Goal: Task Accomplishment & Management: Use online tool/utility

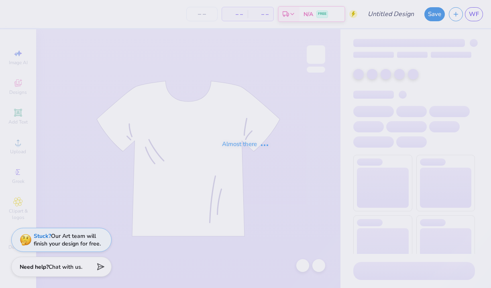
type input "Design 2"
type input "12"
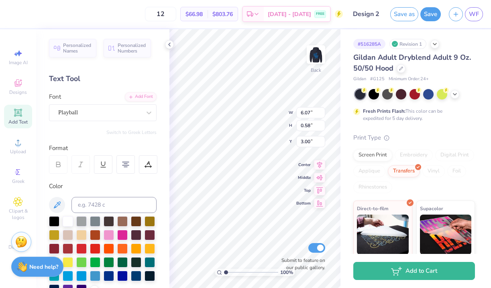
type textarea "Panhellenic Council"
click at [301, 108] on div "100 % Back W 5.71 5.71 " H 0.60 0.60 " Y 2.99 2.99 " Center Middle Top Bottom S…" at bounding box center [254, 158] width 171 height 259
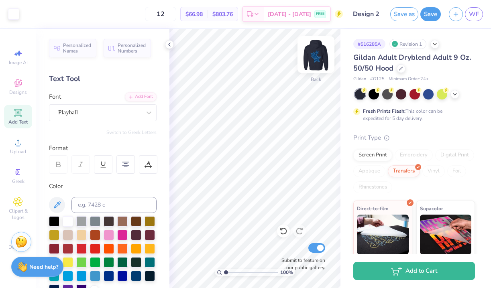
click at [316, 50] on img at bounding box center [316, 55] width 32 height 32
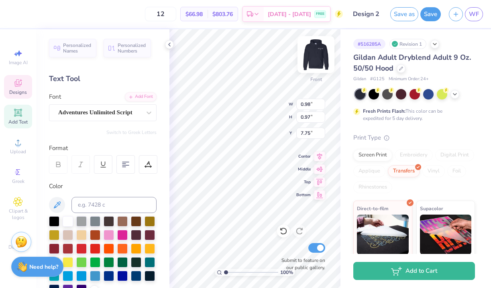
type textarea "25 -"
type input "6.36"
type input "6.44"
type input "7.16"
type input "0.97"
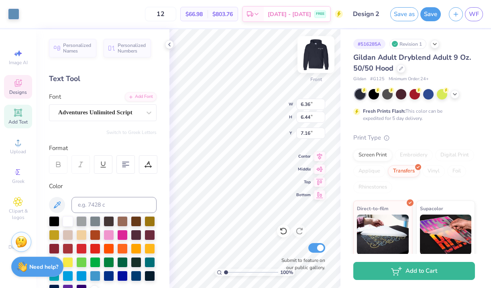
type input "0.96"
type input "8.31"
type input "1.64"
type input "1.00"
type input "7.79"
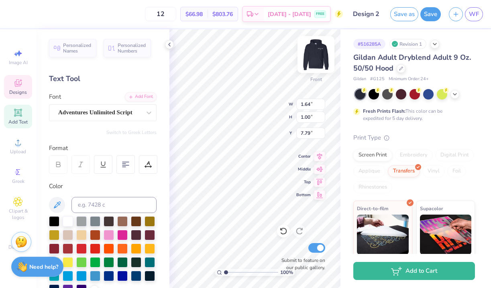
type input "0.97"
type input "0.96"
type input "8.31"
type textarea "26"
type input "9.56"
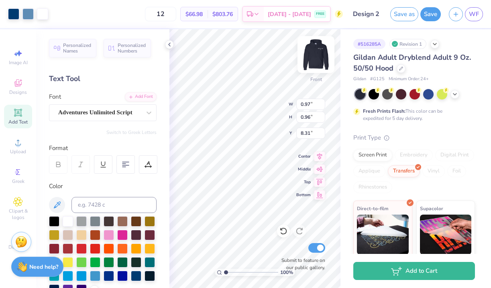
type input "9.32"
type input "9.66"
type textarea "25-"
type input "7.79"
type input "0.94"
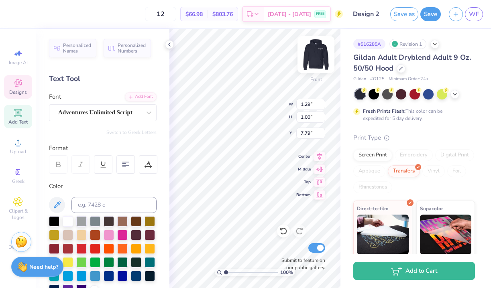
type input "0.93"
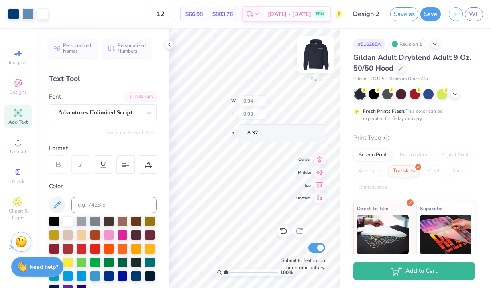
type input "8.29"
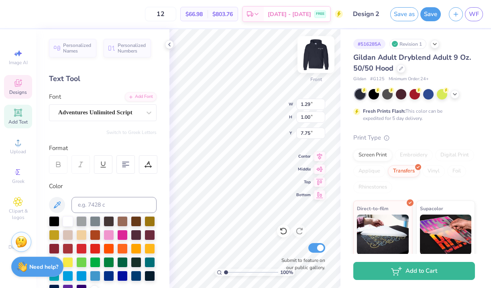
type input "7.75"
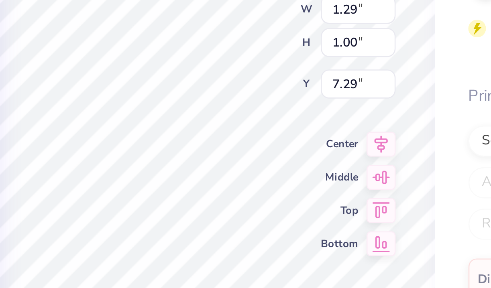
type input "7.29"
type input "0.94"
type input "0.93"
type input "7.82"
type input "7.32"
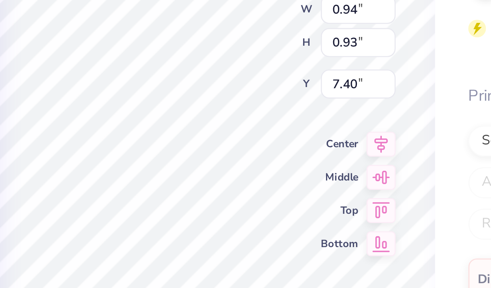
type input "7.40"
type input "1.29"
type input "1.00"
type input "7.82"
type textarea "25-26"
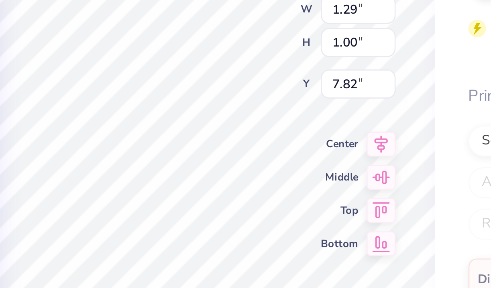
scroll to position [0, 0]
type input "0.94"
type input "0.93"
type input "8.30"
type input "2.27"
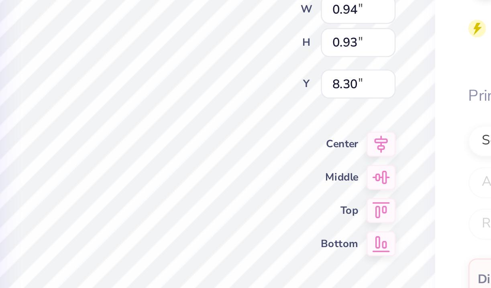
type input "1.38"
type input "7.61"
type input "1.94"
type input "1.18"
type input "7.58"
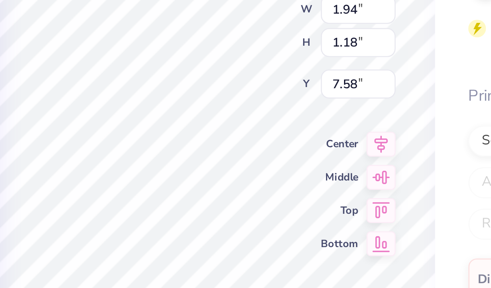
type input "0.94"
type input "0.93"
type input "8.30"
type input "2.04"
type input "0.98"
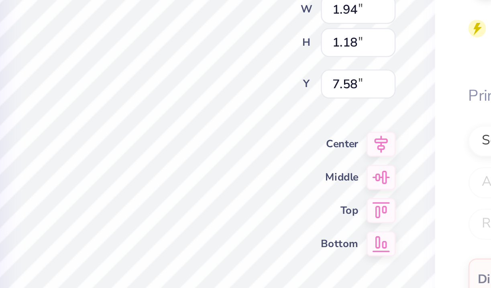
type input "7.68"
type input "7.81"
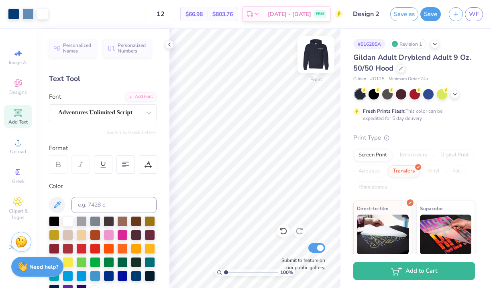
click at [318, 52] on img at bounding box center [316, 55] width 32 height 32
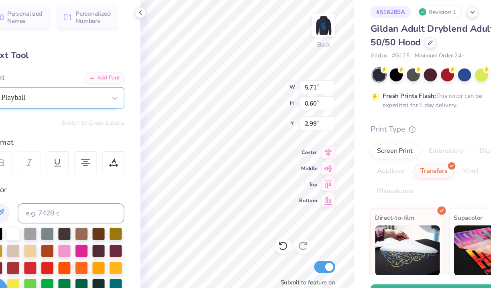
click at [100, 118] on div "Playball" at bounding box center [99, 112] width 84 height 12
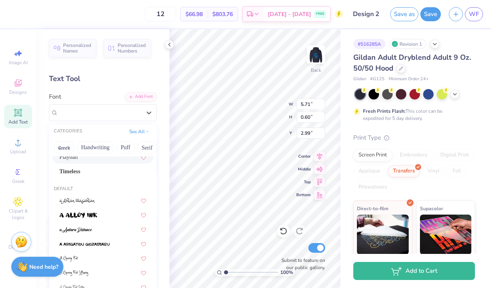
scroll to position [31, 0]
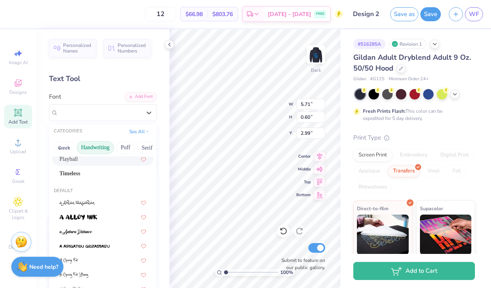
click at [107, 148] on button "Handwriting" at bounding box center [95, 147] width 37 height 13
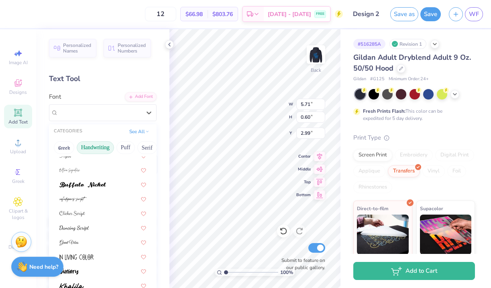
scroll to position [90, 0]
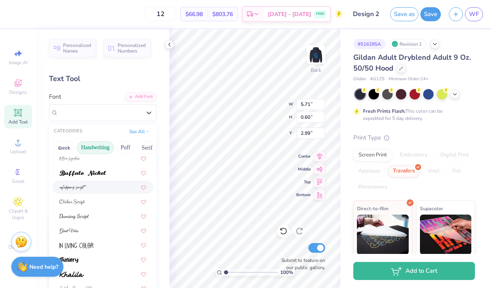
click at [90, 190] on div at bounding box center [102, 187] width 87 height 8
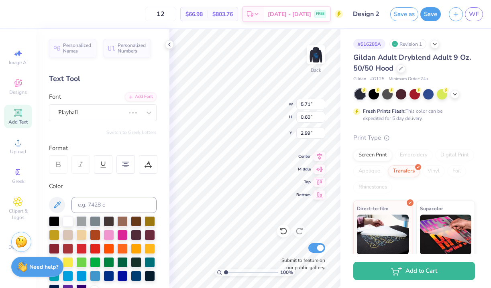
type input "3.51"
type input "0.74"
type input "2.92"
type input "8.79"
type input "1.85"
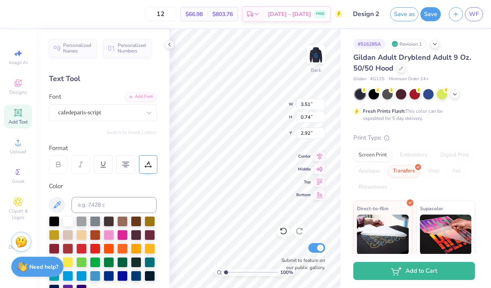
type input "1.81"
type input "3.51"
type input "0.74"
type input "2.92"
type input "5.71"
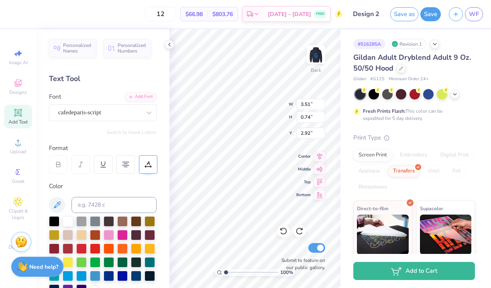
type input "0.60"
type input "2.99"
type input "3.91"
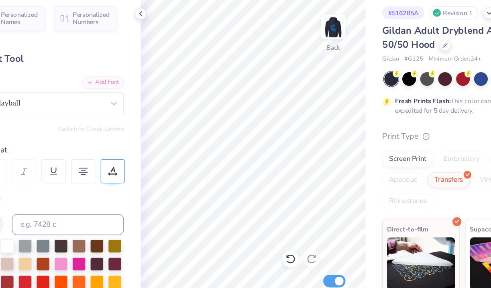
scroll to position [0, 0]
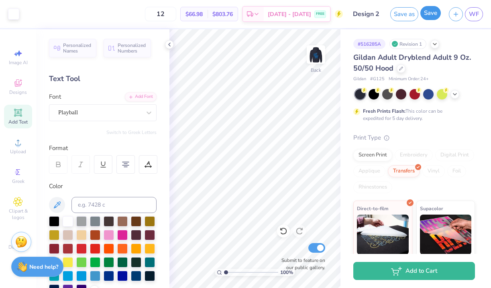
click at [433, 11] on button "Save" at bounding box center [430, 13] width 20 height 14
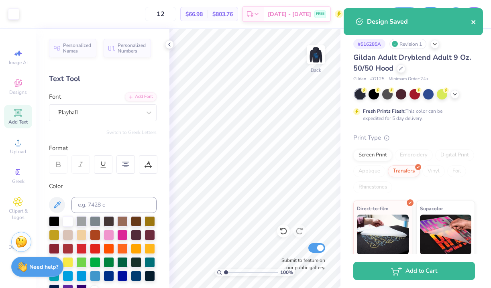
click at [474, 23] on icon "close" at bounding box center [473, 22] width 4 height 4
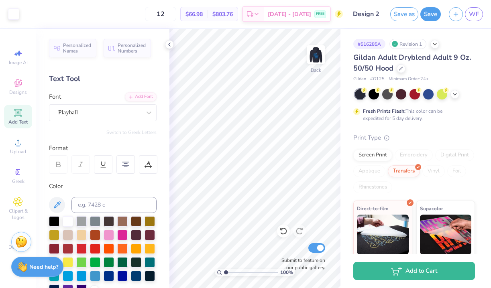
click at [474, 14] on div "Design Saved" at bounding box center [413, 24] width 142 height 36
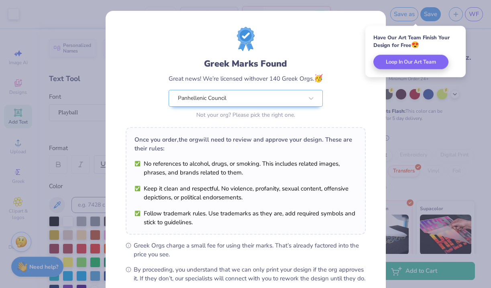
scroll to position [87, 0]
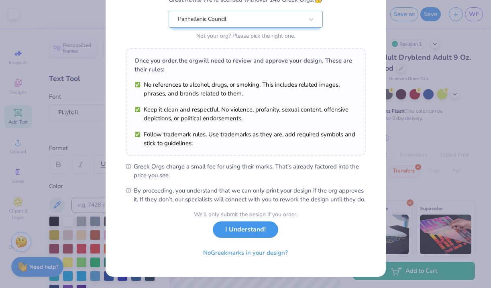
click at [243, 232] on button "I Understand!" at bounding box center [245, 229] width 65 height 16
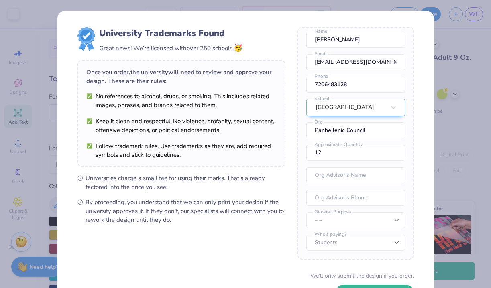
scroll to position [61, 0]
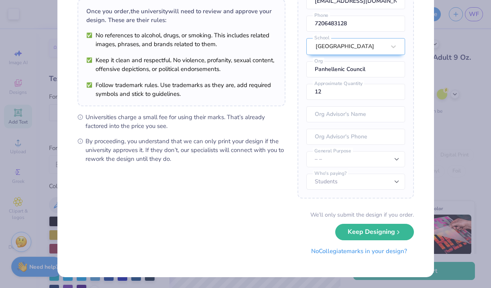
click at [367, 253] on button "No Collegiate marks in your design?" at bounding box center [358, 251] width 109 height 16
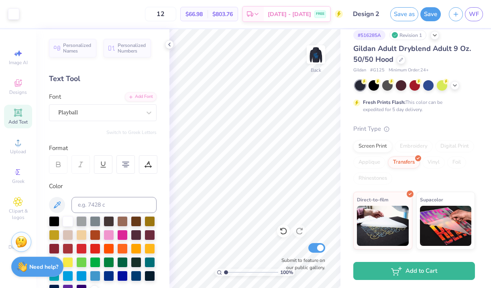
scroll to position [9, 0]
click at [474, 16] on span "WF" at bounding box center [473, 14] width 10 height 9
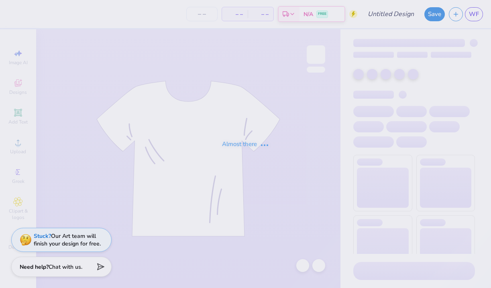
type input "Design 2"
type input "8"
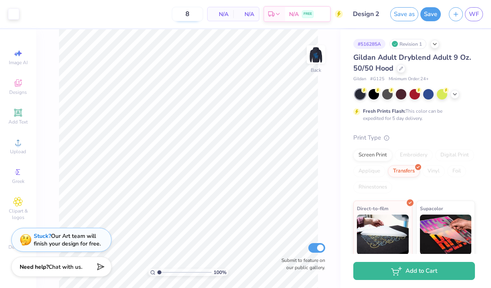
click at [199, 13] on input "8" at bounding box center [187, 14] width 31 height 14
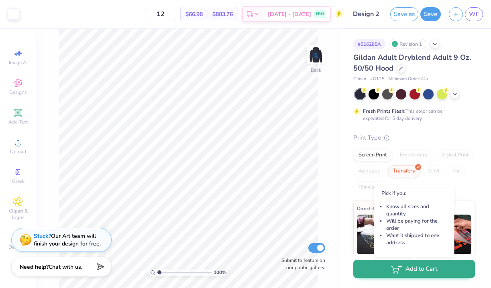
type input "12"
click at [391, 273] on icon "button" at bounding box center [396, 269] width 11 height 9
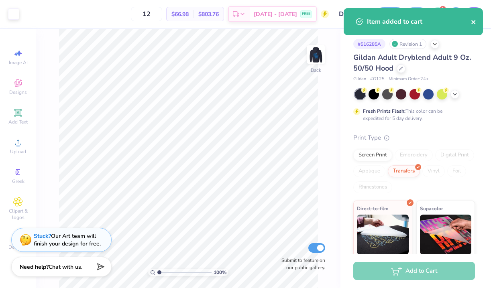
click at [475, 23] on icon "close" at bounding box center [473, 22] width 6 height 6
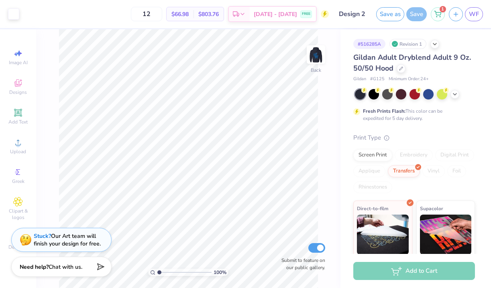
click at [435, 14] on div "Art colors 12 $66.98 Per Item $803.76 Total Est. Delivery Sep 20 - 23 FREE Desi…" at bounding box center [245, 144] width 491 height 288
click at [437, 14] on icon at bounding box center [437, 12] width 7 height 4
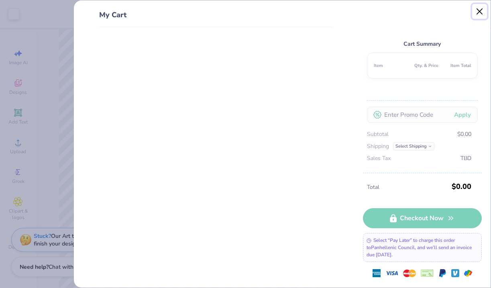
click at [476, 12] on button "Close" at bounding box center [479, 11] width 15 height 15
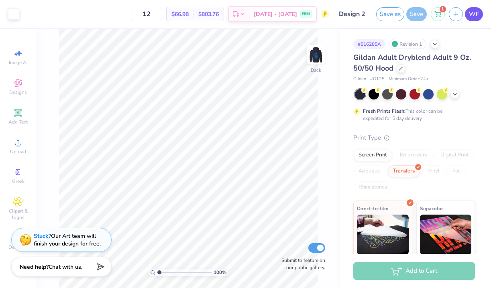
click at [471, 14] on span "WF" at bounding box center [473, 14] width 10 height 9
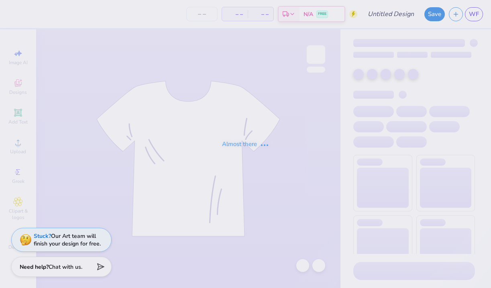
type input "Design 2"
type input "12"
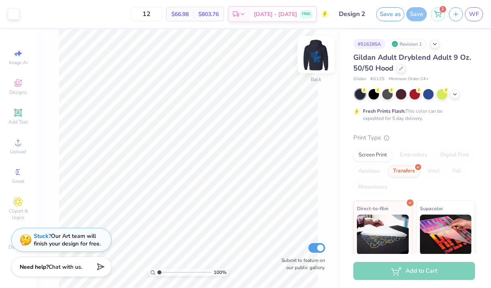
click at [310, 59] on img at bounding box center [316, 55] width 32 height 32
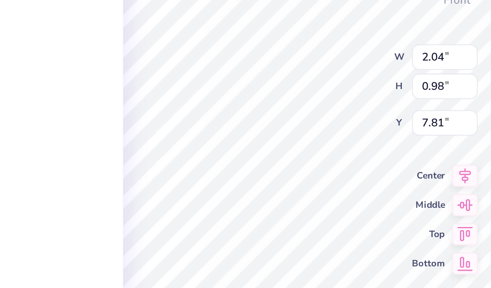
type input "2.04"
type input "0.98"
type input "7.81"
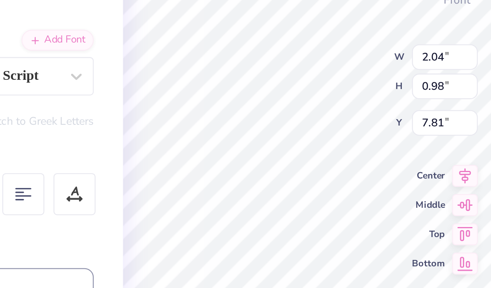
type input "9.56"
type input "9.32"
type input "9.66"
type input "2.04"
type input "0.98"
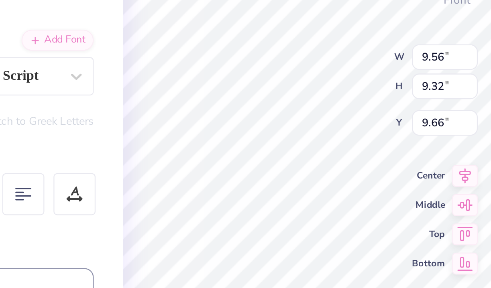
type input "7.81"
type input "2.00"
type input "1.07"
type input "7.69"
type input "7.23"
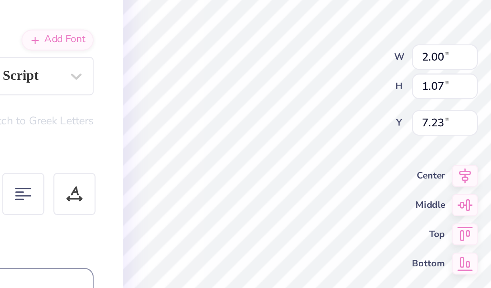
type input "1.80"
type input "0.96"
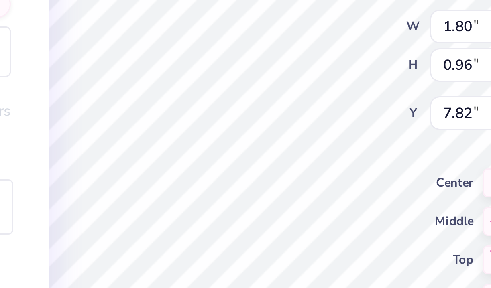
type input "7.34"
type input "4.49"
type input "4.52"
type input "6.03"
type input "1.80"
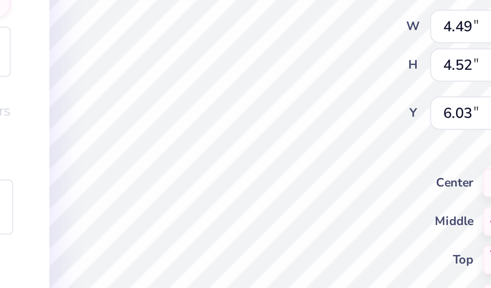
type input "0.96"
type input "7.82"
type input "2.27"
type input "1.21"
type input "7.55"
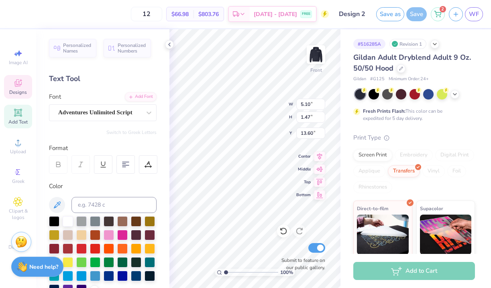
click at [422, 138] on div "Print Type" at bounding box center [414, 137] width 122 height 9
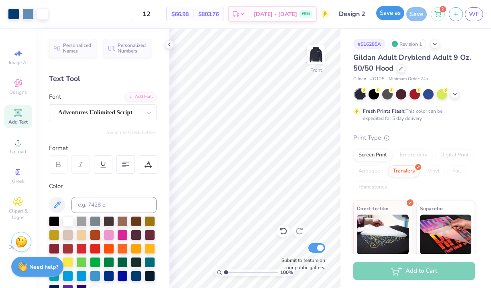
click at [387, 17] on button "Save as" at bounding box center [390, 13] width 28 height 14
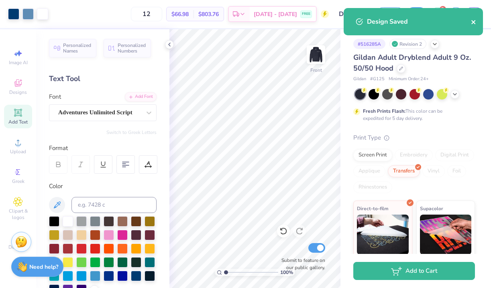
click at [474, 22] on icon "close" at bounding box center [473, 22] width 4 height 4
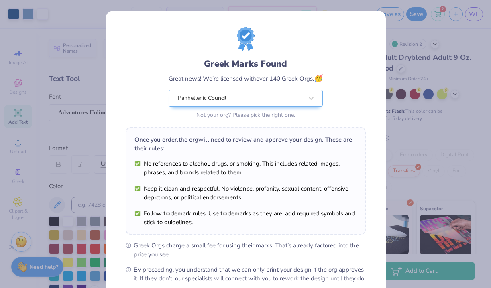
scroll to position [87, 0]
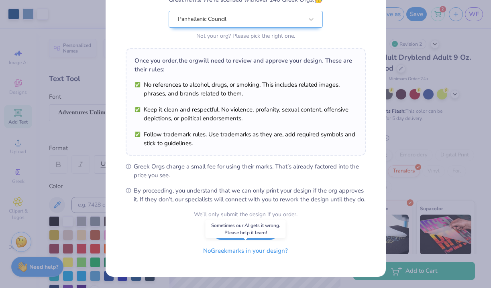
click at [251, 253] on button "No Greek marks in your design?" at bounding box center [245, 251] width 98 height 16
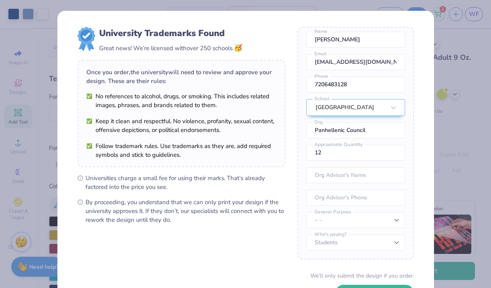
scroll to position [61, 0]
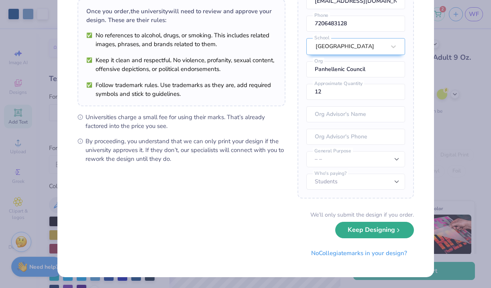
click at [371, 230] on button "Keep Designing" at bounding box center [374, 230] width 79 height 16
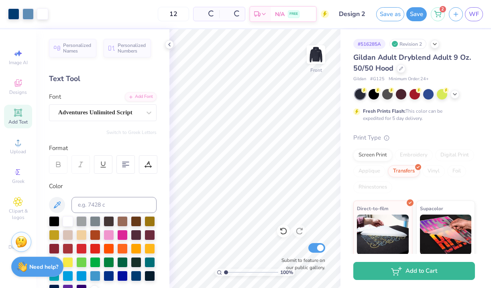
scroll to position [0, 0]
click at [472, 13] on span "WF" at bounding box center [473, 14] width 10 height 9
